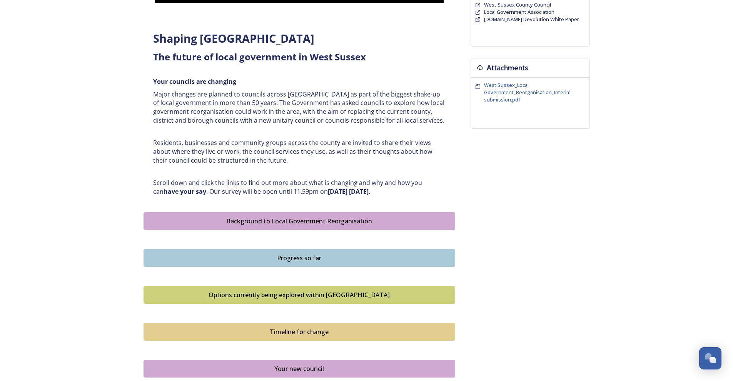
scroll to position [269, 0]
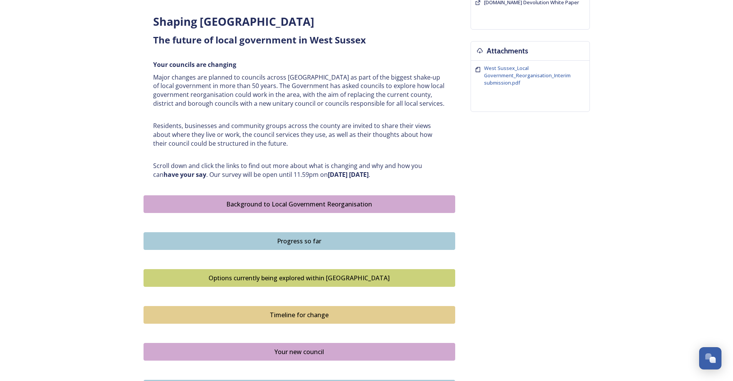
click at [329, 274] on div "Options currently being explored within [GEOGRAPHIC_DATA]" at bounding box center [299, 278] width 303 height 9
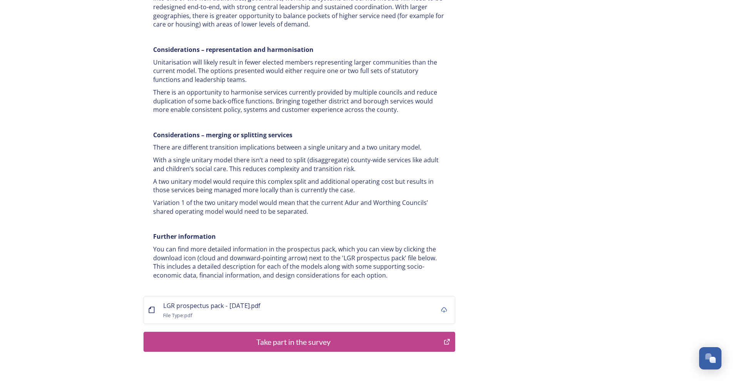
scroll to position [1424, 0]
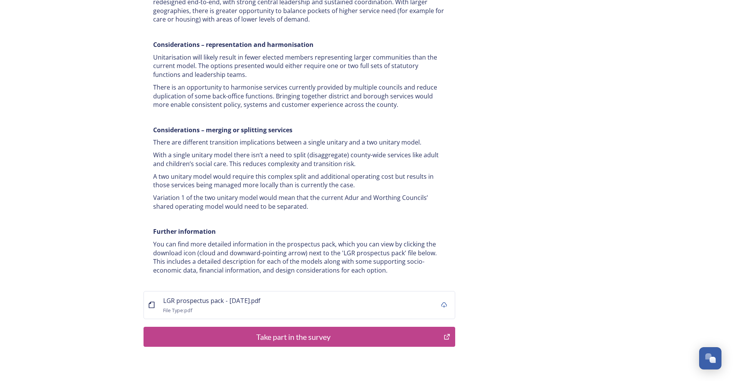
click at [382, 331] on div "Take part in the survey" at bounding box center [294, 337] width 292 height 12
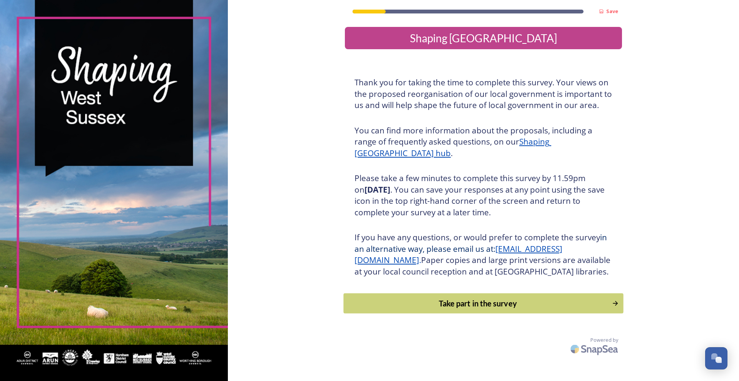
click at [552, 309] on div "Take part in the survey" at bounding box center [478, 304] width 260 height 12
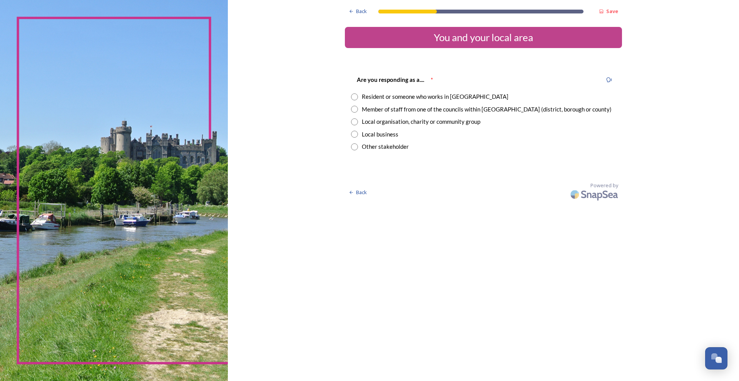
click at [368, 96] on div "Resident or someone who works in [GEOGRAPHIC_DATA]" at bounding box center [435, 96] width 147 height 9
radio input "true"
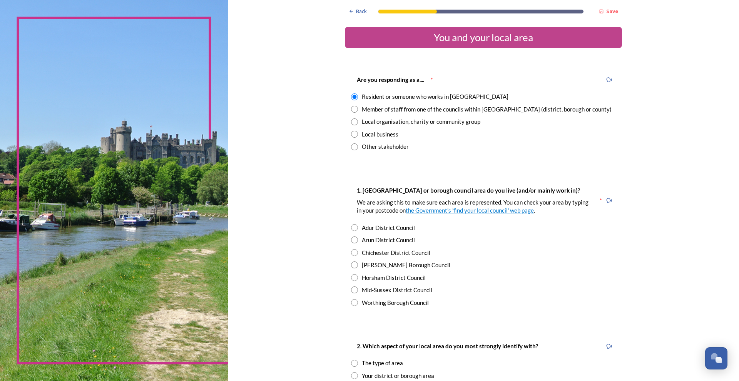
click at [353, 253] on input "radio" at bounding box center [354, 252] width 7 height 7
radio input "true"
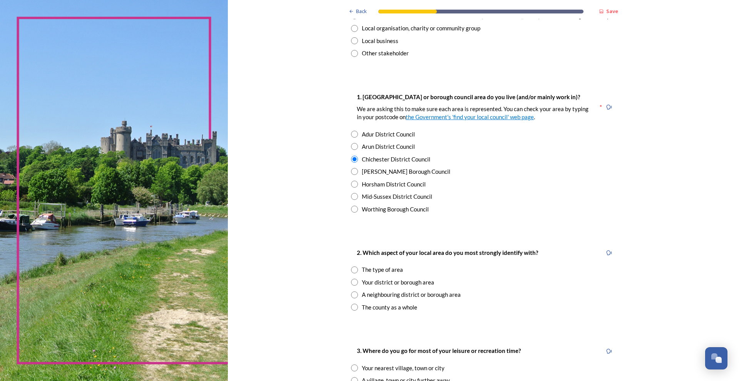
scroll to position [115, 0]
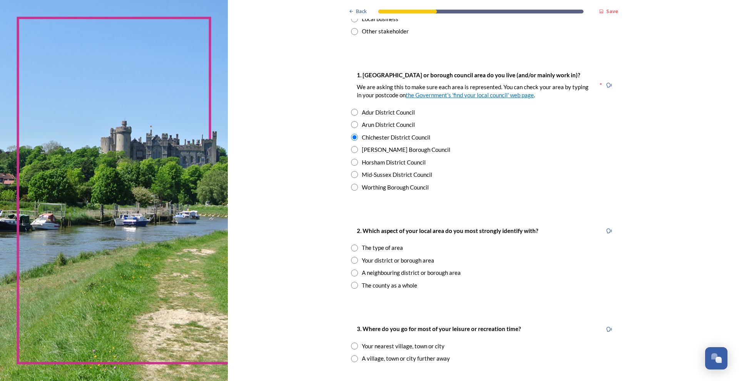
click at [353, 261] on input "radio" at bounding box center [354, 260] width 7 height 7
radio input "true"
click at [353, 346] on input "radio" at bounding box center [354, 346] width 7 height 7
radio input "true"
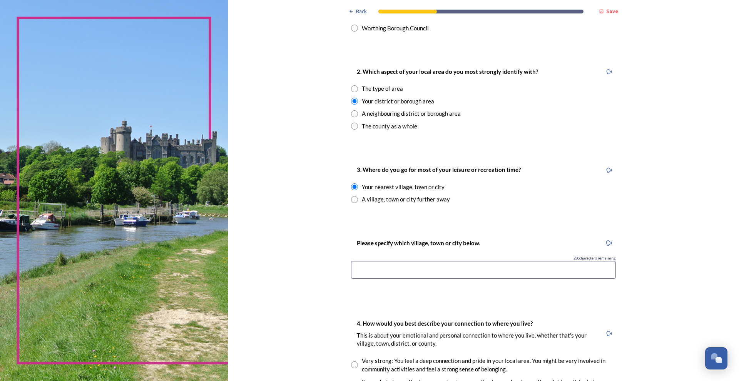
scroll to position [269, 0]
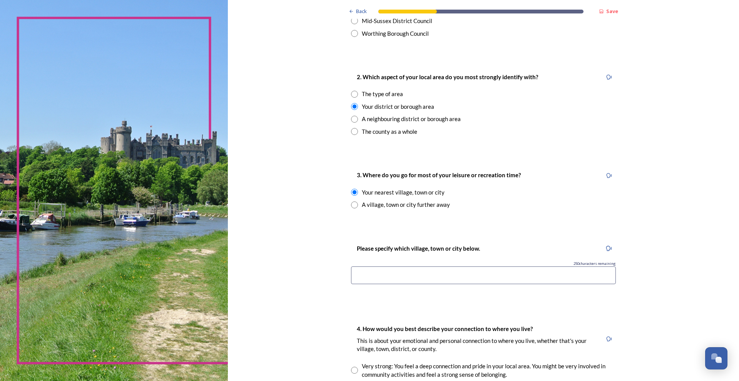
click at [421, 278] on input at bounding box center [483, 276] width 265 height 18
type input "V"
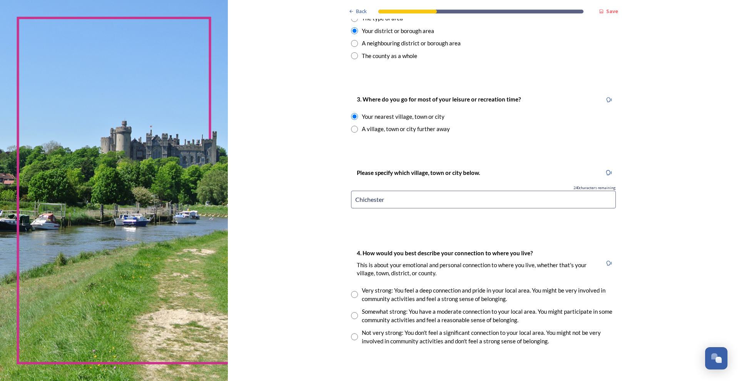
scroll to position [346, 0]
type input "Chichester"
click at [353, 313] on input "radio" at bounding box center [354, 314] width 7 height 7
radio input "true"
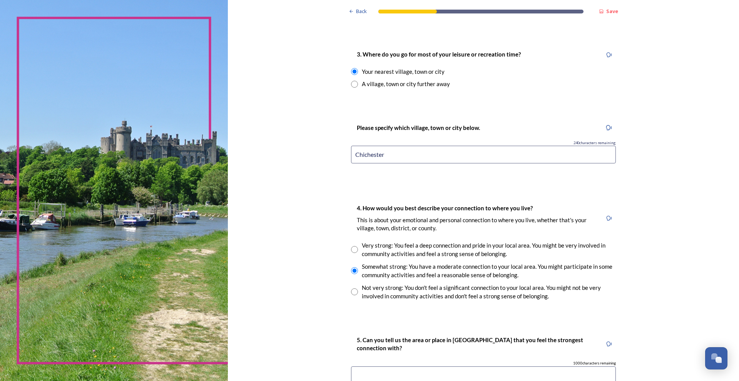
scroll to position [539, 0]
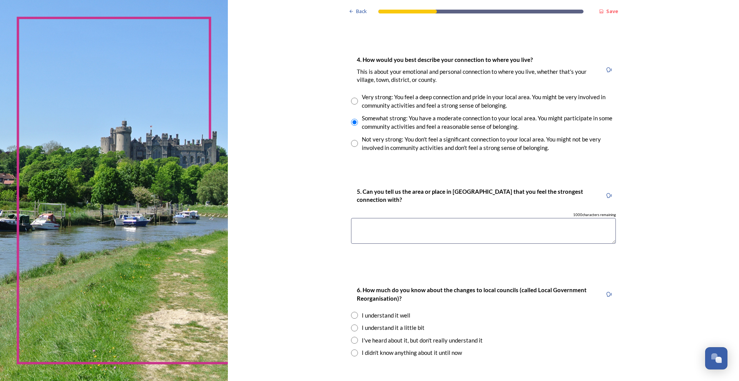
click at [392, 226] on textarea at bounding box center [483, 231] width 265 height 26
type textarea "Chichester"
click at [353, 329] on input "radio" at bounding box center [354, 328] width 7 height 7
radio input "true"
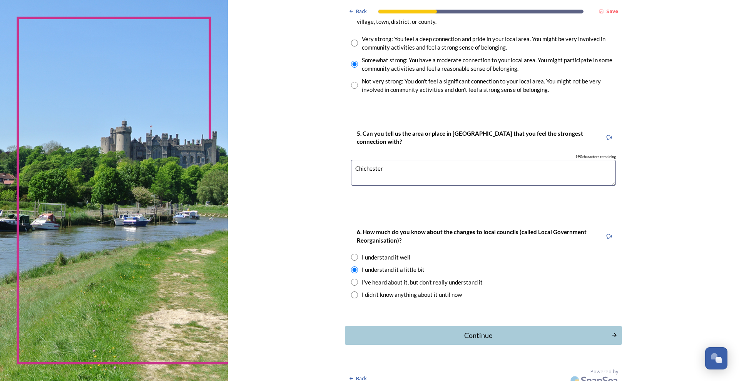
scroll to position [605, 0]
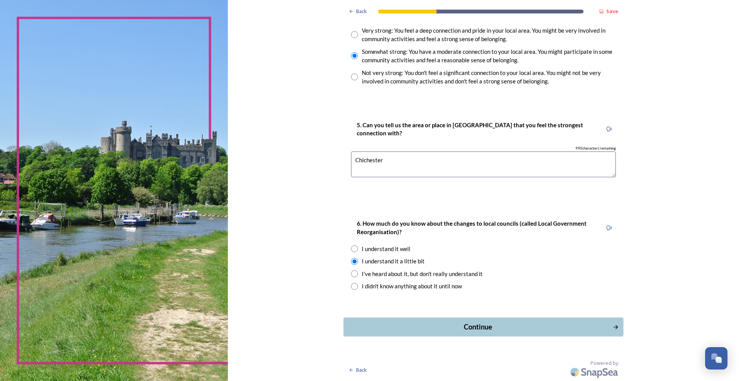
click at [483, 326] on div "Continue" at bounding box center [478, 327] width 261 height 10
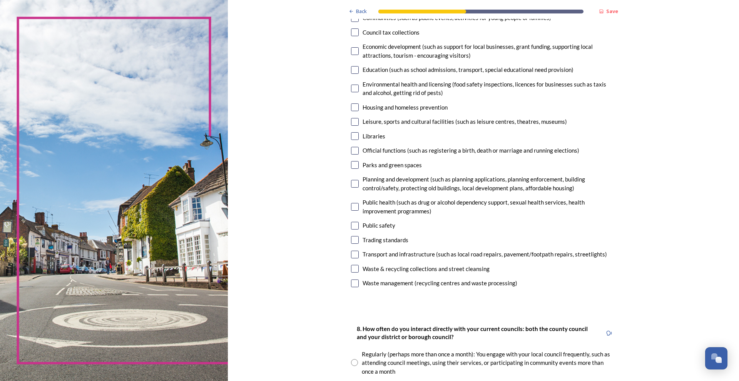
scroll to position [154, 0]
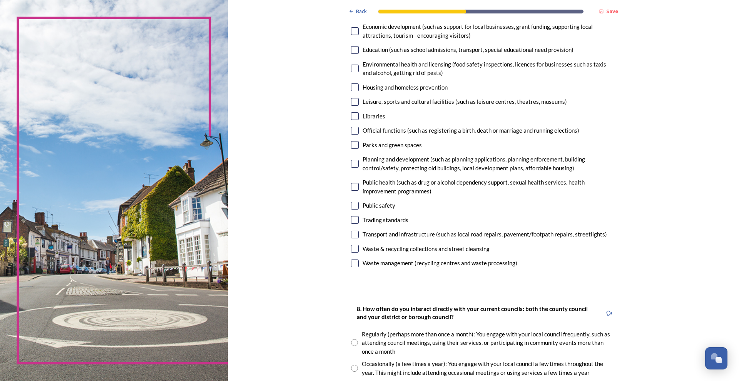
click at [354, 264] on input "checkbox" at bounding box center [355, 264] width 8 height 8
checkbox input "true"
click at [353, 252] on input "checkbox" at bounding box center [355, 249] width 8 height 8
checkbox input "true"
click at [358, 163] on div "Planning and development (such as planning applications, planning enforcement, …" at bounding box center [483, 163] width 265 height 17
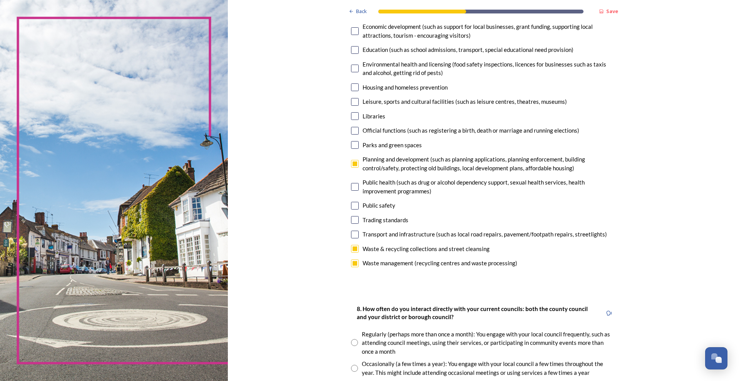
checkbox input "true"
click at [354, 144] on input "checkbox" at bounding box center [355, 145] width 8 height 8
checkbox input "true"
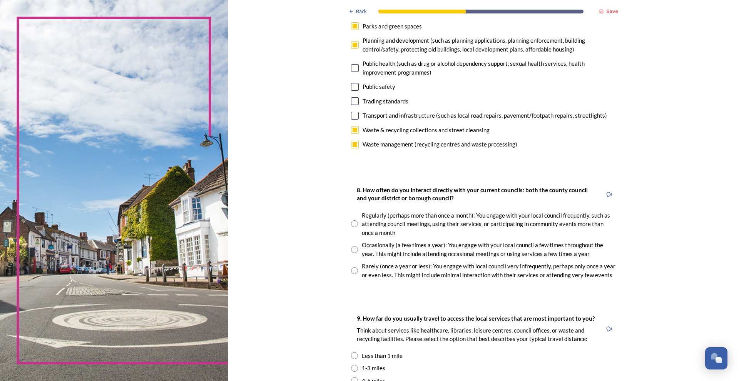
scroll to position [308, 0]
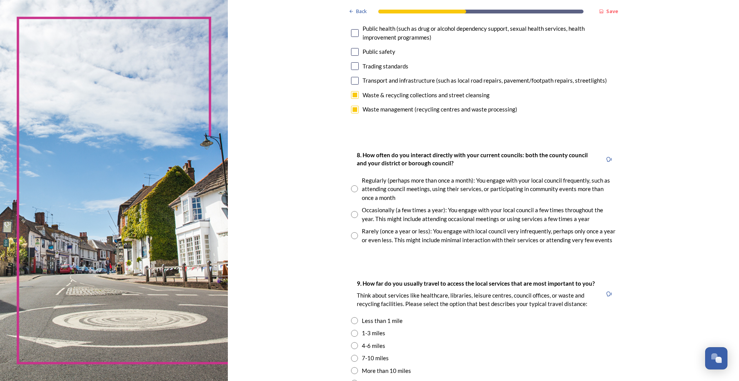
click at [351, 237] on input "radio" at bounding box center [354, 235] width 7 height 7
radio input "true"
click at [352, 320] on input "radio" at bounding box center [354, 321] width 7 height 7
radio input "true"
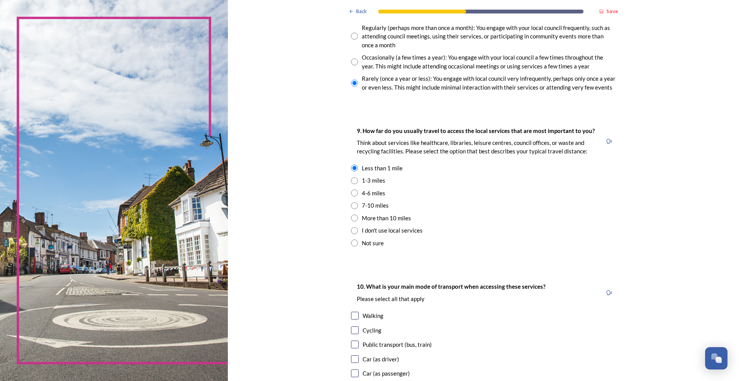
scroll to position [539, 0]
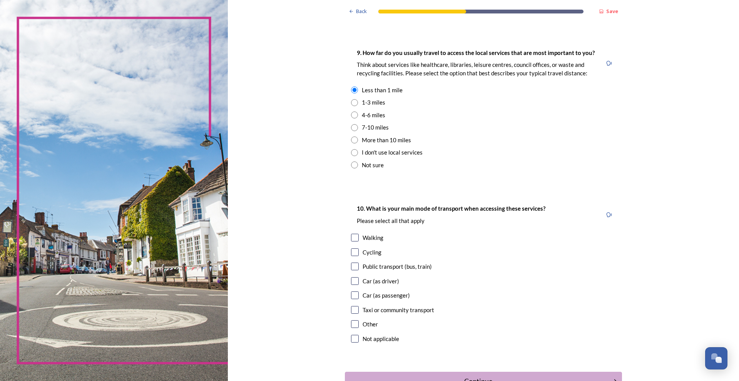
click at [352, 236] on input "checkbox" at bounding box center [355, 238] width 8 height 8
checkbox input "true"
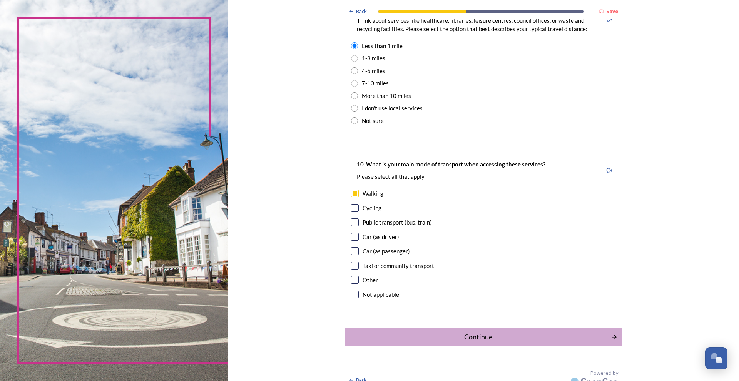
scroll to position [593, 0]
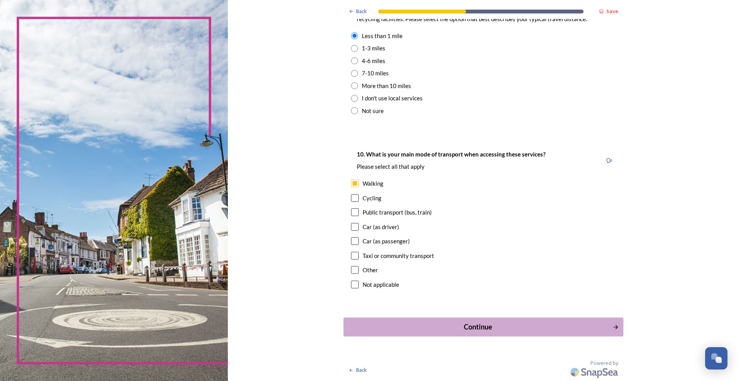
click at [485, 321] on button "Continue" at bounding box center [483, 327] width 280 height 19
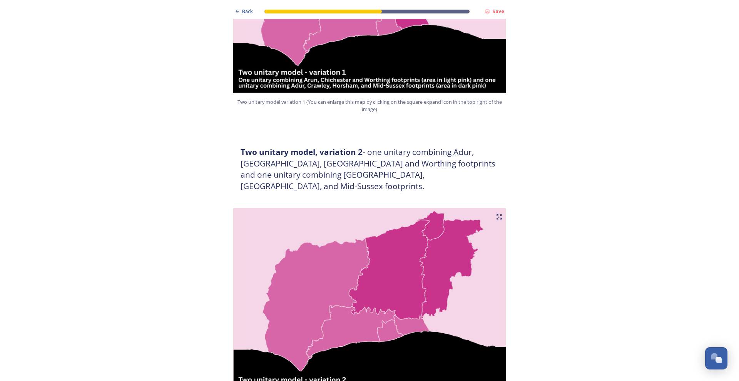
scroll to position [808, 0]
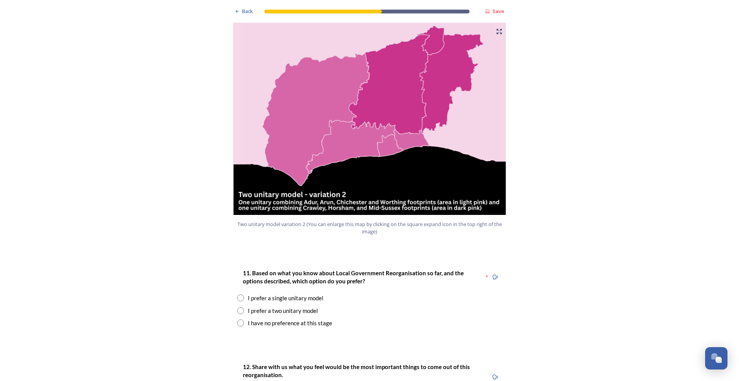
click at [239, 308] on input "radio" at bounding box center [240, 311] width 7 height 7
radio input "true"
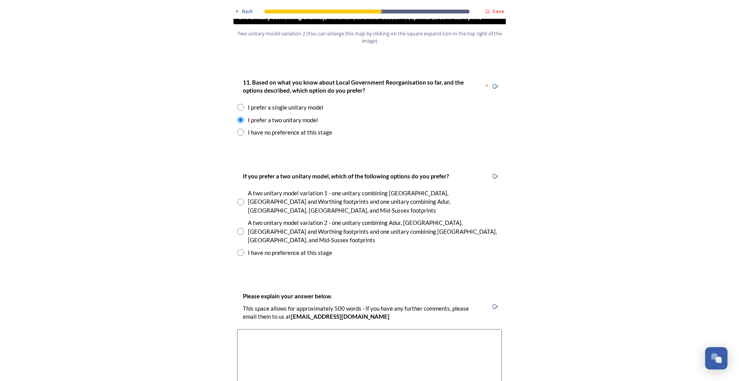
scroll to position [1001, 0]
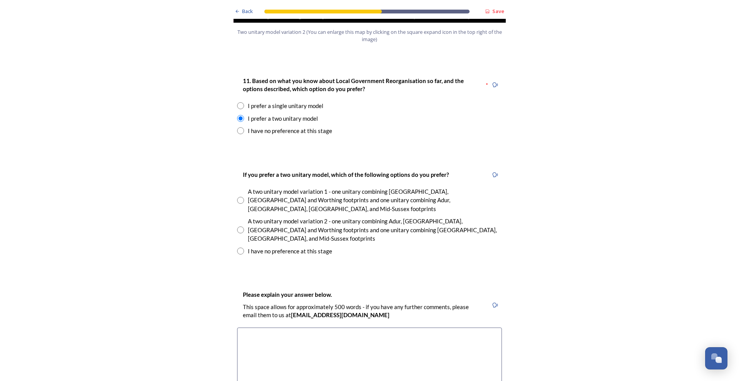
click at [237, 227] on input "radio" at bounding box center [240, 230] width 7 height 7
radio input "true"
click at [284, 328] on textarea at bounding box center [369, 371] width 265 height 87
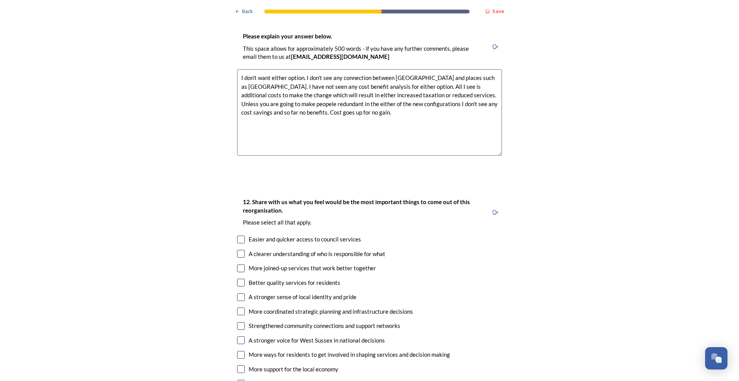
scroll to position [1270, 0]
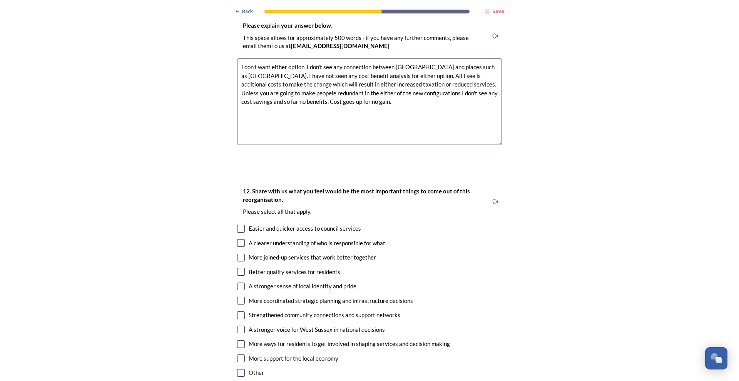
type textarea "I don't want either option. I don't see any connection between [GEOGRAPHIC_DATA…"
click at [238, 268] on input "checkbox" at bounding box center [241, 272] width 8 height 8
checkbox input "true"
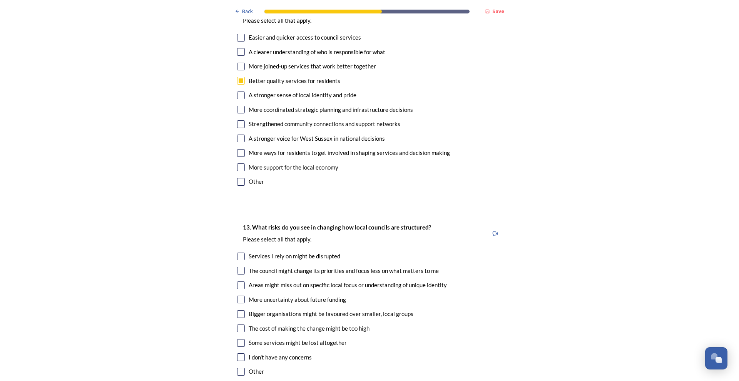
scroll to position [1463, 0]
click at [239, 324] on input "checkbox" at bounding box center [241, 328] width 8 height 8
checkbox input "true"
click at [240, 281] on input "checkbox" at bounding box center [241, 285] width 8 height 8
checkbox input "true"
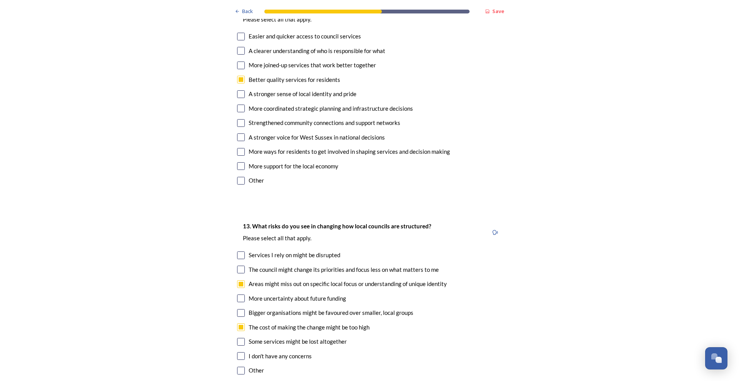
click at [240, 266] on input "checkbox" at bounding box center [241, 270] width 8 height 8
checkbox input "true"
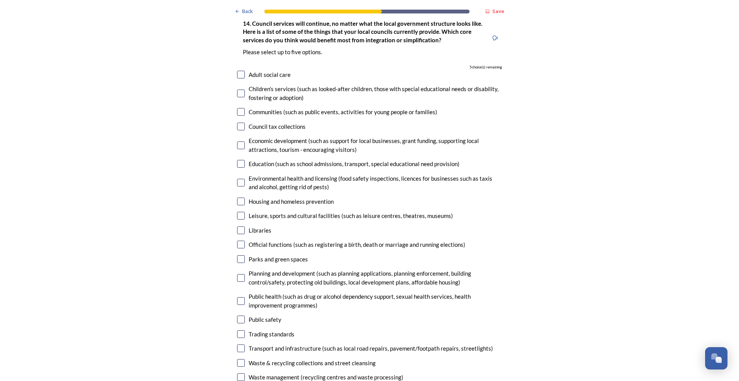
scroll to position [1886, 0]
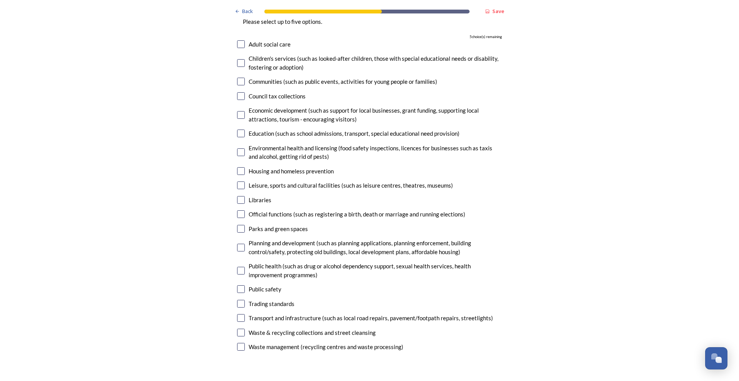
click at [239, 300] on input "checkbox" at bounding box center [241, 304] width 8 height 8
checkbox input "true"
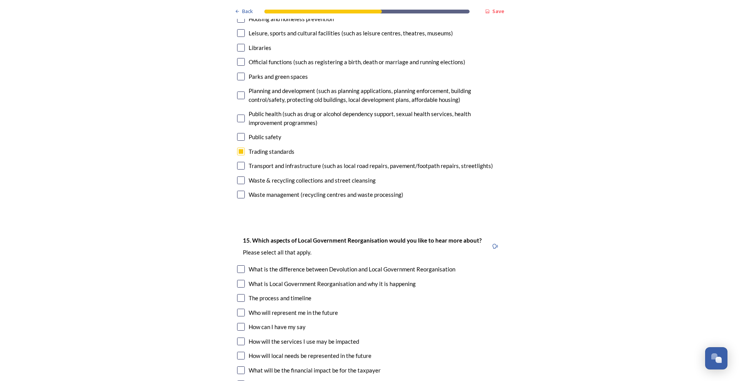
scroll to position [2040, 0]
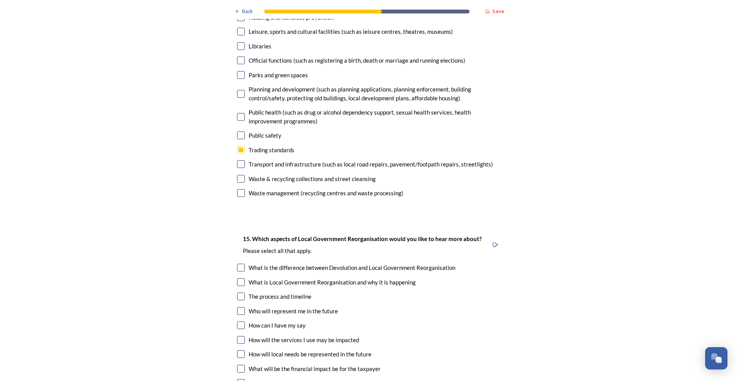
click at [240, 264] on input "checkbox" at bounding box center [241, 268] width 8 height 8
checkbox input "true"
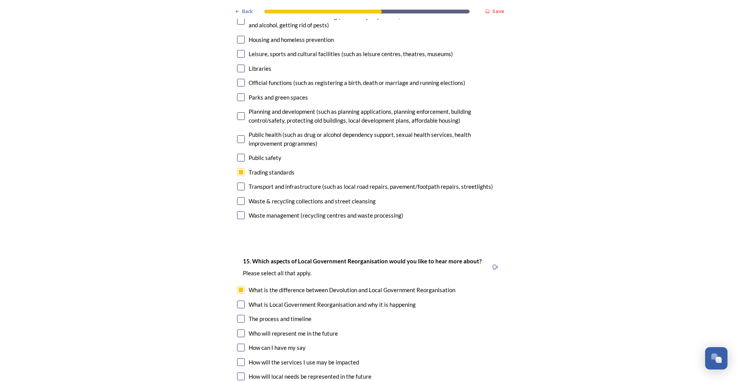
scroll to position [2078, 0]
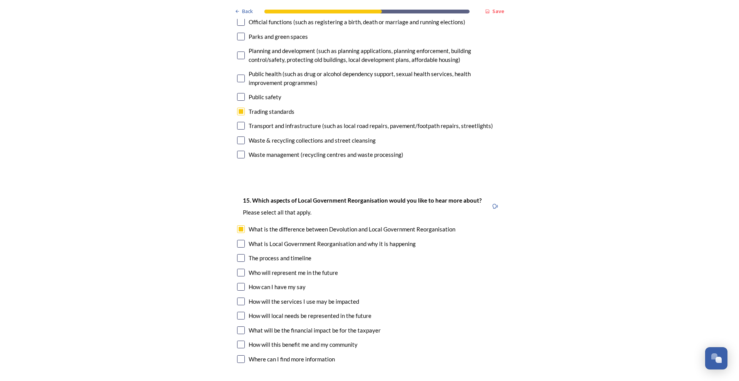
click at [238, 327] on input "checkbox" at bounding box center [241, 331] width 8 height 8
checkbox input "true"
click at [240, 341] on input "checkbox" at bounding box center [241, 345] width 8 height 8
checkbox input "true"
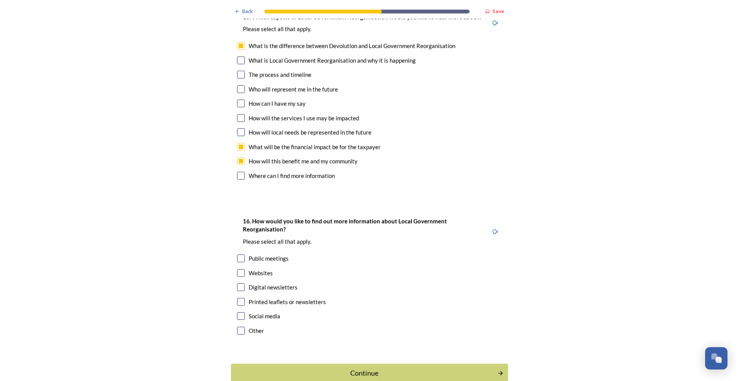
scroll to position [2230, 0]
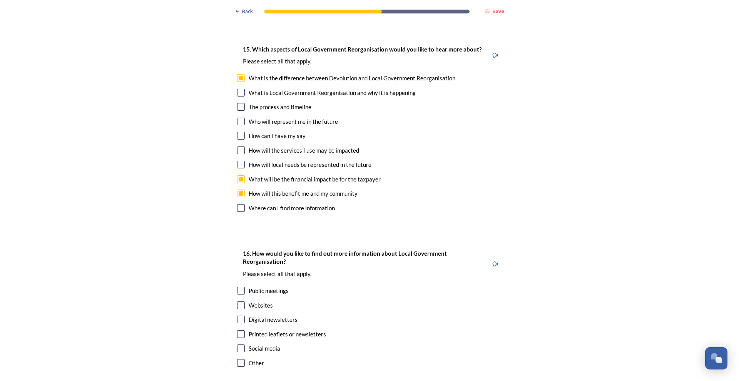
click at [237, 302] on input "checkbox" at bounding box center [241, 306] width 8 height 8
checkbox input "true"
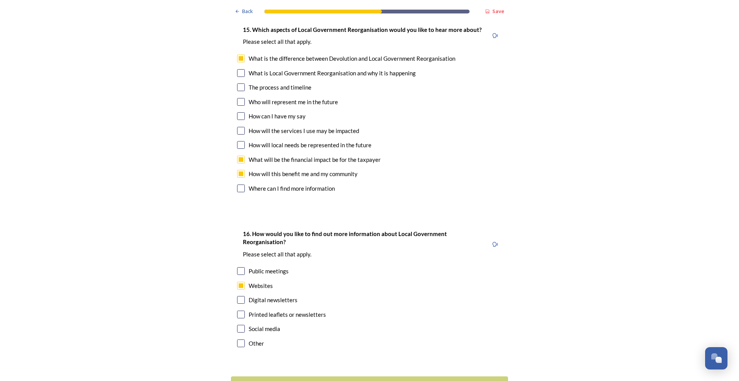
scroll to position [2268, 0]
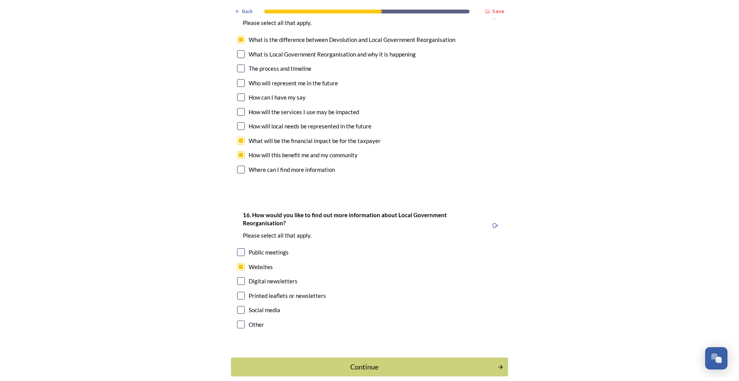
click at [241, 278] on input "checkbox" at bounding box center [241, 282] width 8 height 8
checkbox input "true"
click at [355, 362] on div "Continue" at bounding box center [364, 367] width 261 height 10
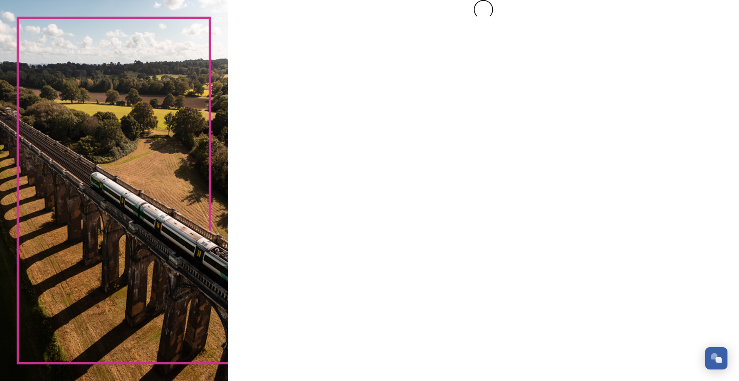
scroll to position [0, 0]
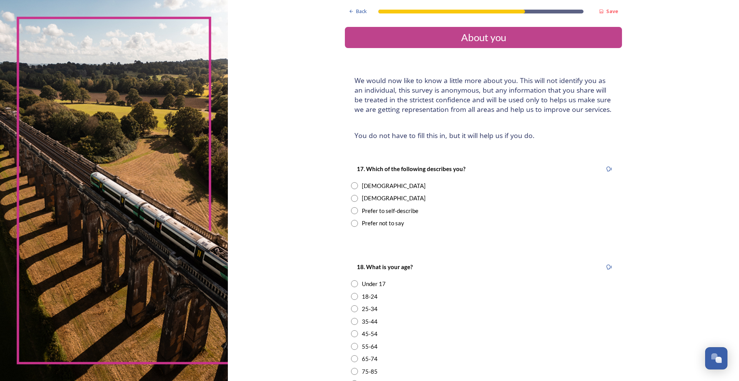
click at [351, 194] on div "[DEMOGRAPHIC_DATA]" at bounding box center [483, 198] width 265 height 9
radio input "true"
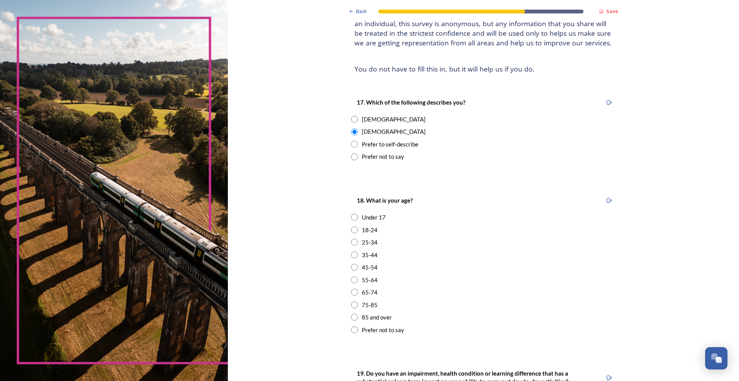
scroll to position [115, 0]
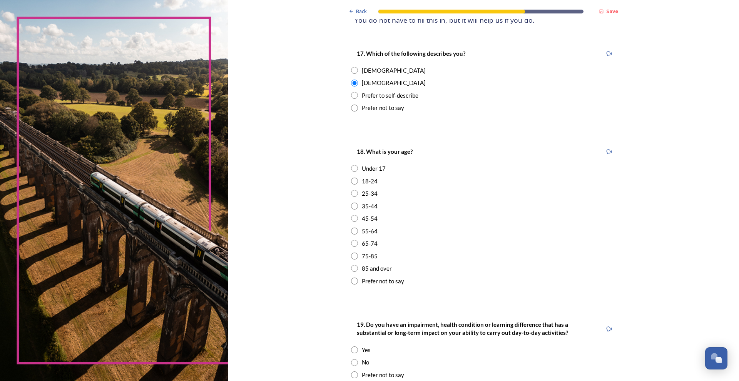
click at [352, 231] on input "radio" at bounding box center [354, 231] width 7 height 7
radio input "true"
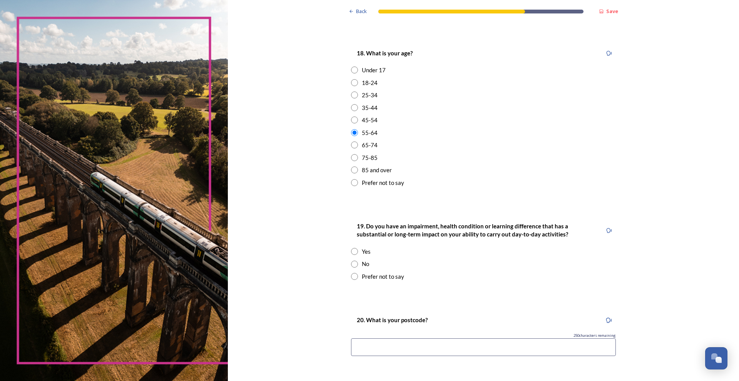
scroll to position [231, 0]
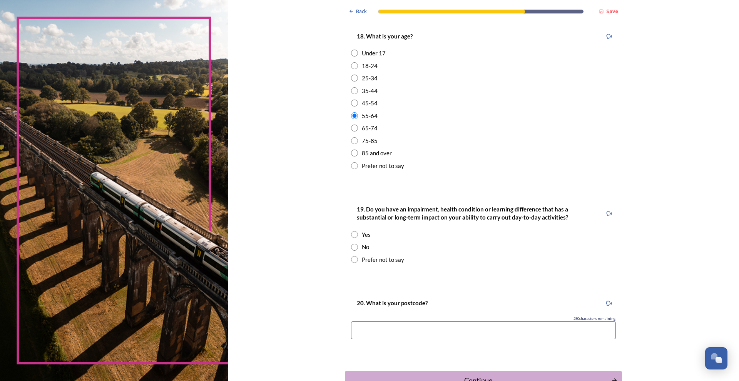
click at [352, 246] on input "radio" at bounding box center [354, 247] width 7 height 7
radio input "true"
click at [403, 326] on input at bounding box center [483, 331] width 265 height 18
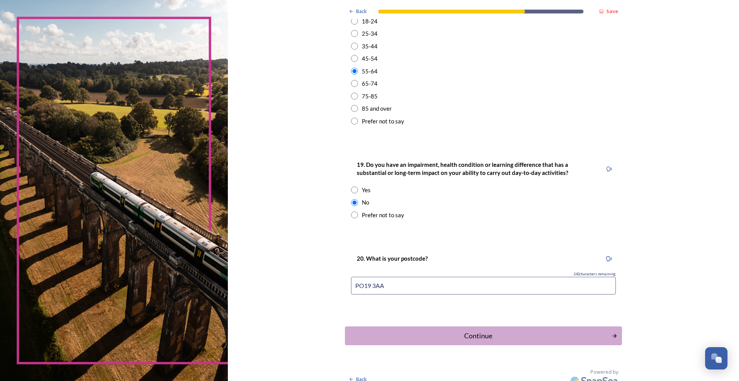
scroll to position [284, 0]
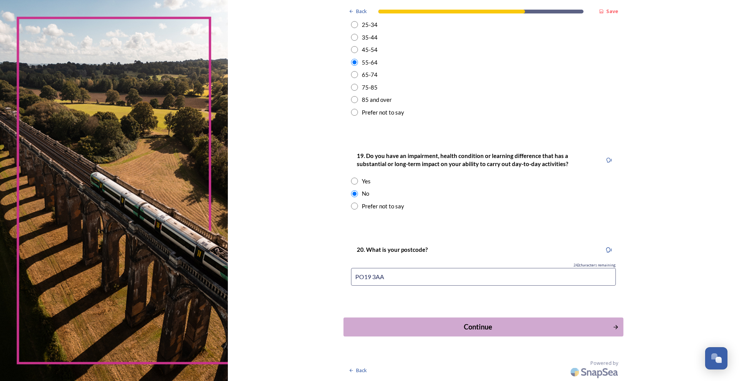
type input "PO19 3AA"
click at [450, 326] on div "Continue" at bounding box center [478, 327] width 261 height 10
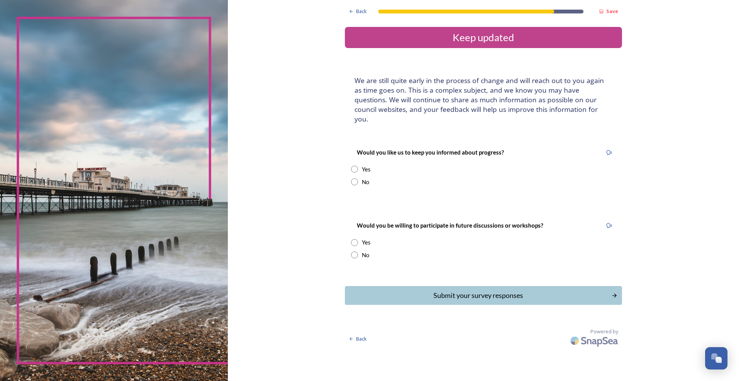
click at [359, 165] on div "Yes" at bounding box center [483, 169] width 265 height 9
radio input "true"
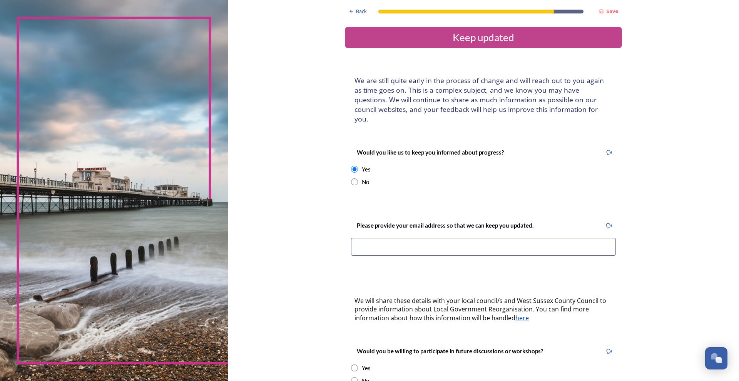
click at [446, 238] on input at bounding box center [483, 247] width 265 height 18
type input "[EMAIL_ADDRESS][DOMAIN_NAME]"
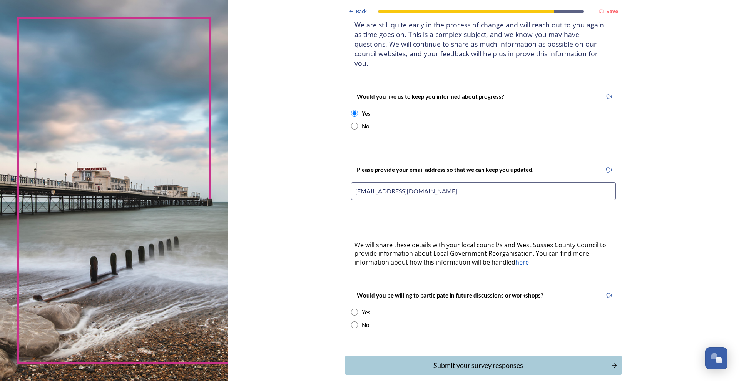
scroll to position [77, 0]
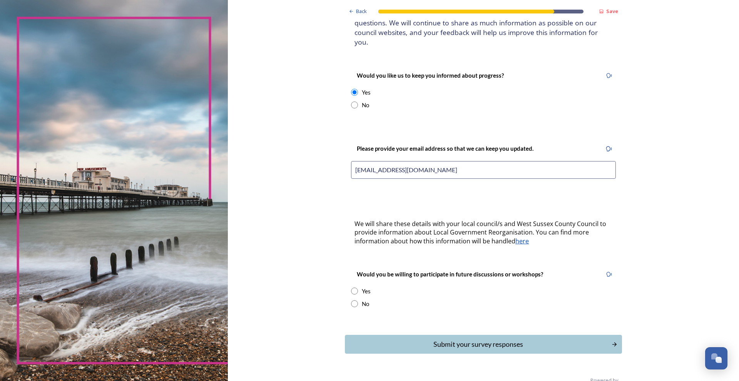
click at [357, 287] on div "Yes" at bounding box center [483, 291] width 265 height 9
radio input "true"
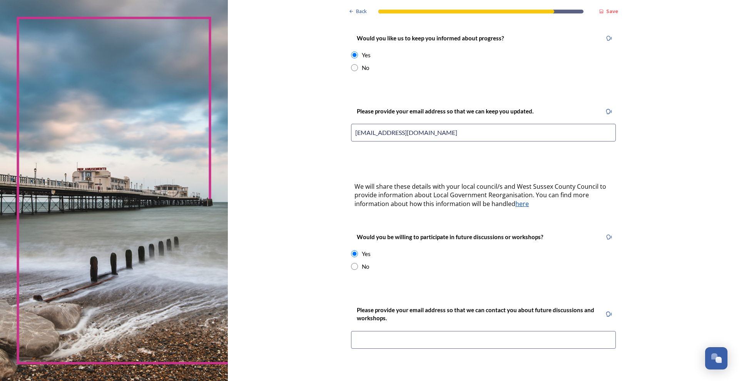
scroll to position [115, 0]
click at [477, 330] on input at bounding box center [483, 339] width 265 height 18
type input "[EMAIL_ADDRESS][DOMAIN_NAME]"
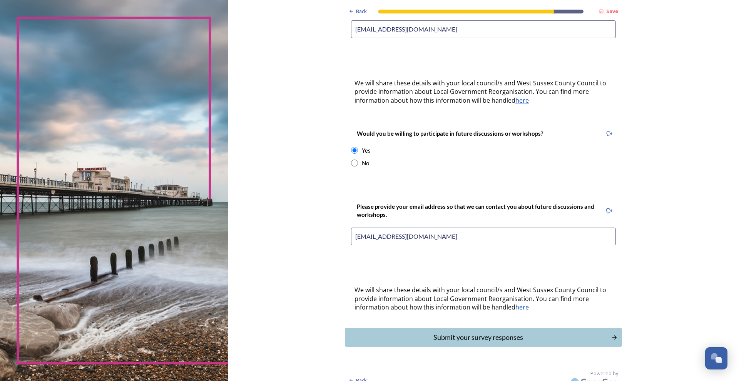
scroll to position [219, 0]
click at [485, 332] on div "Submit your survey responses" at bounding box center [478, 337] width 261 height 10
